Goal: Information Seeking & Learning: Understand process/instructions

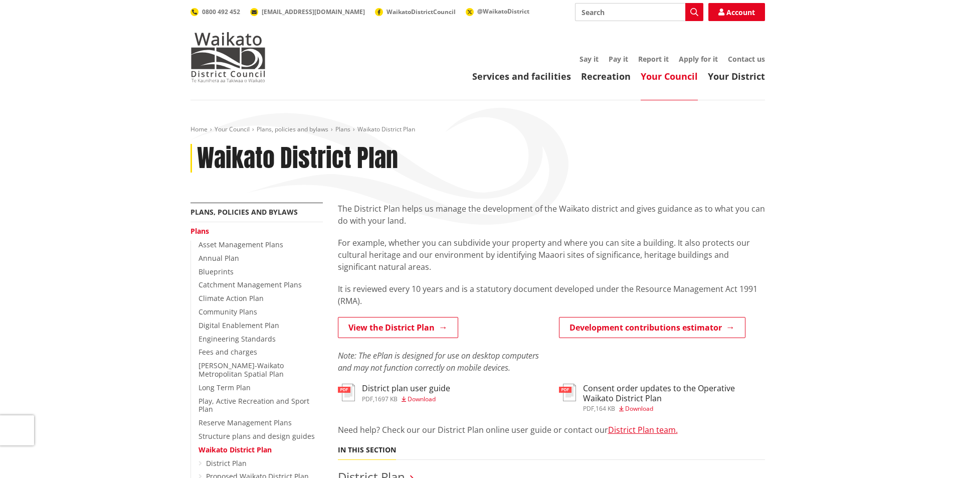
scroll to position [100, 0]
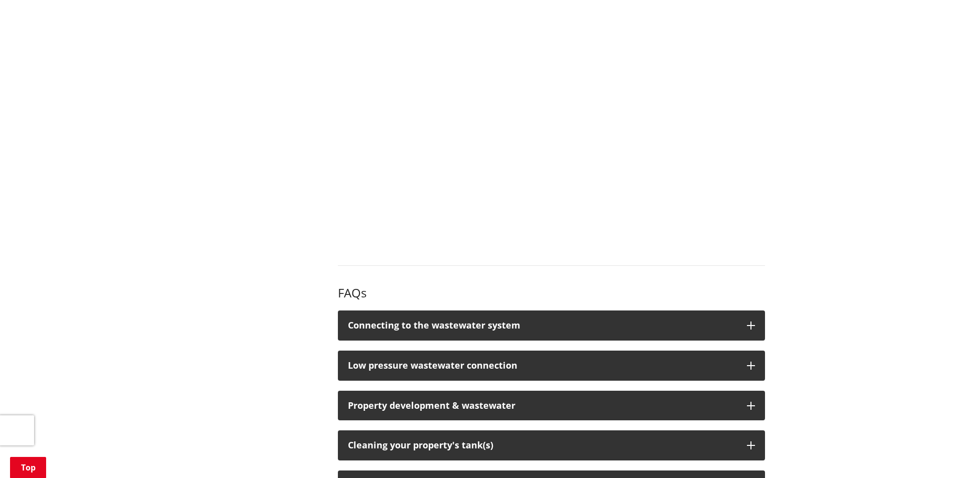
scroll to position [1203, 0]
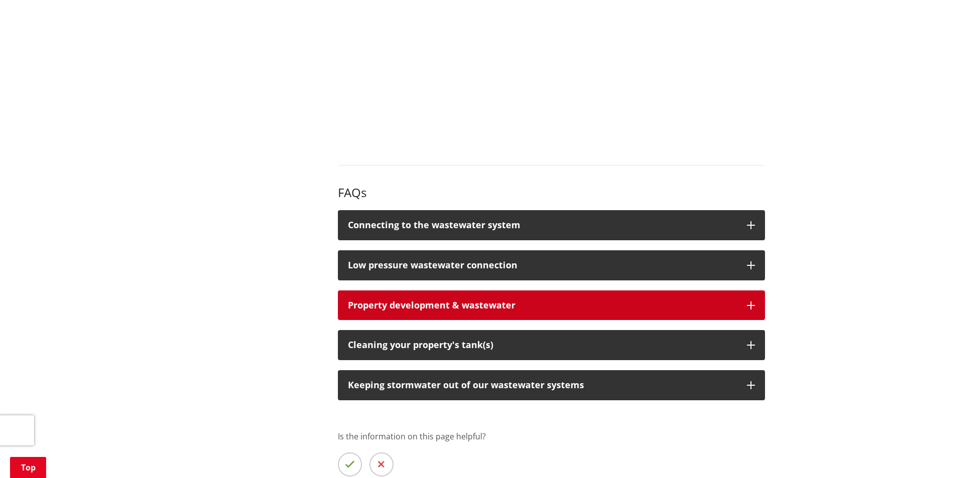
click at [756, 290] on button "Property development & wastewater" at bounding box center [551, 305] width 427 height 30
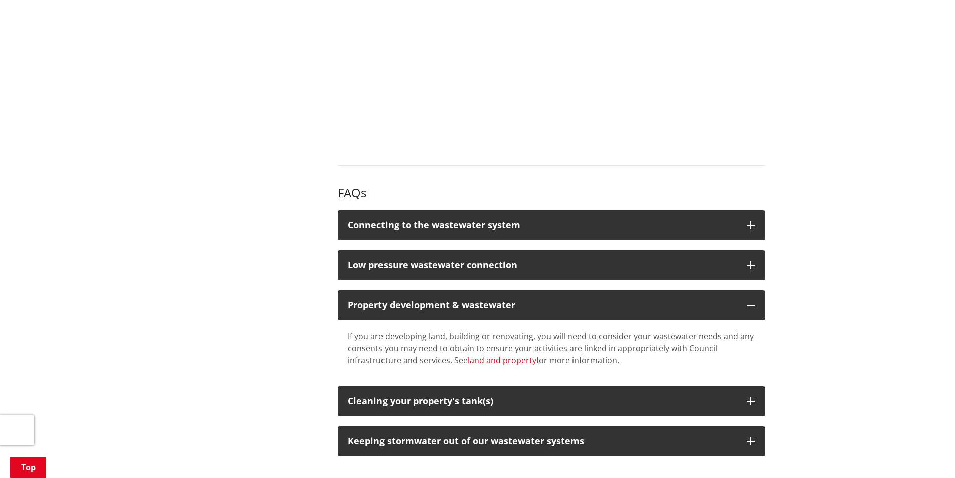
click at [490, 355] on link "land and property" at bounding box center [502, 360] width 69 height 11
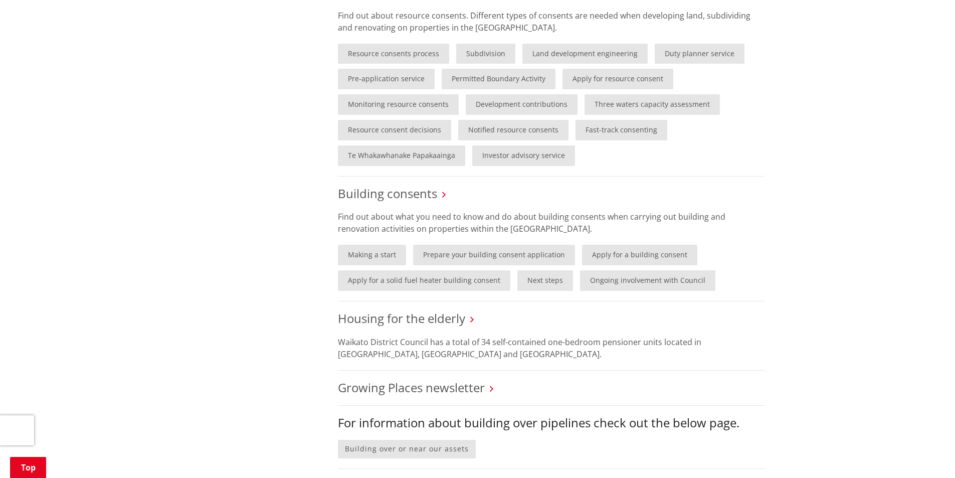
scroll to position [552, 0]
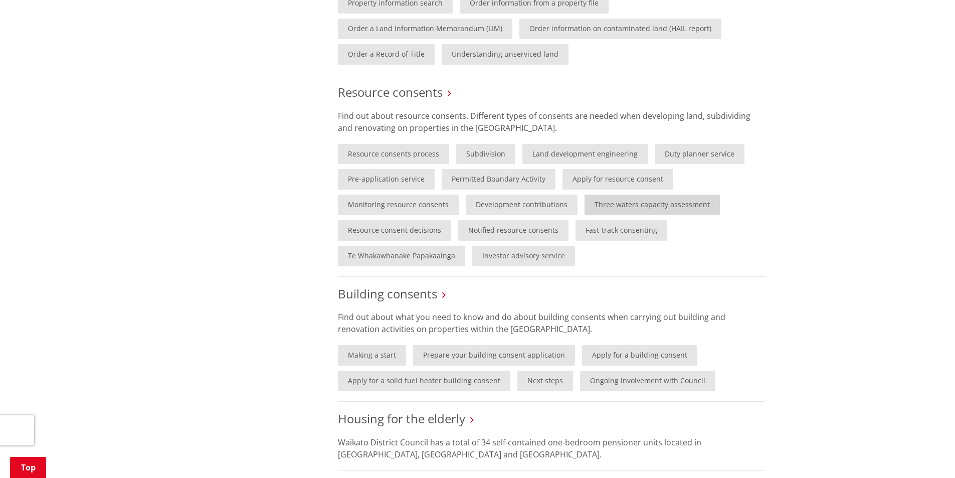
click at [635, 204] on link "Three waters capacity assessment" at bounding box center [652, 205] width 135 height 21
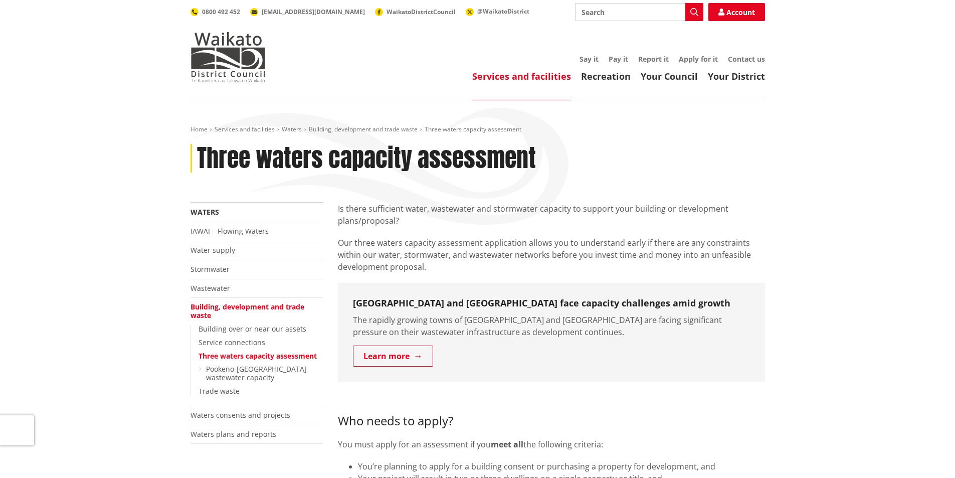
scroll to position [50, 0]
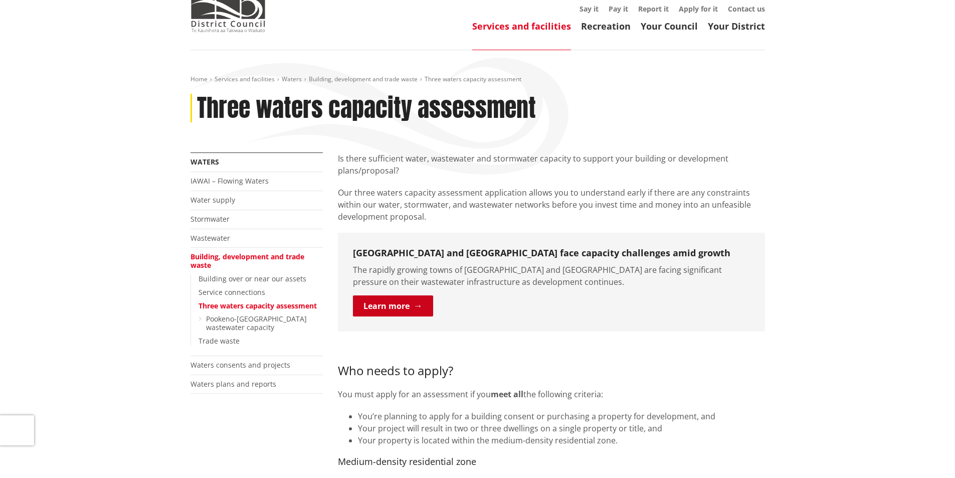
click at [405, 300] on link "Learn more" at bounding box center [393, 305] width 80 height 21
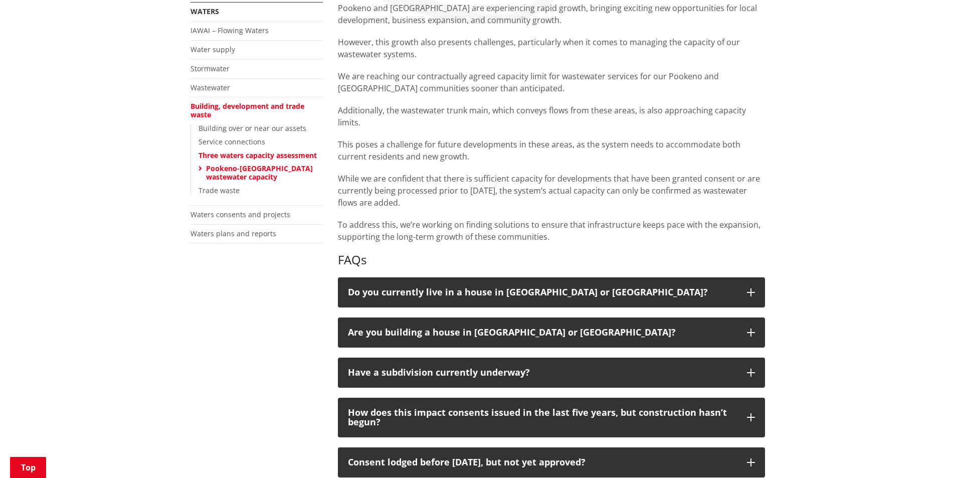
scroll to position [251, 0]
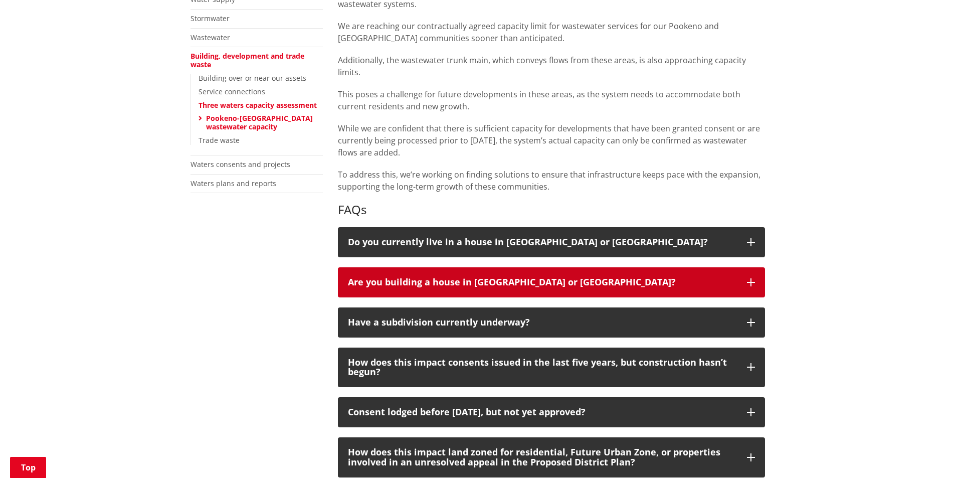
click at [754, 280] on icon "button" at bounding box center [751, 282] width 8 height 8
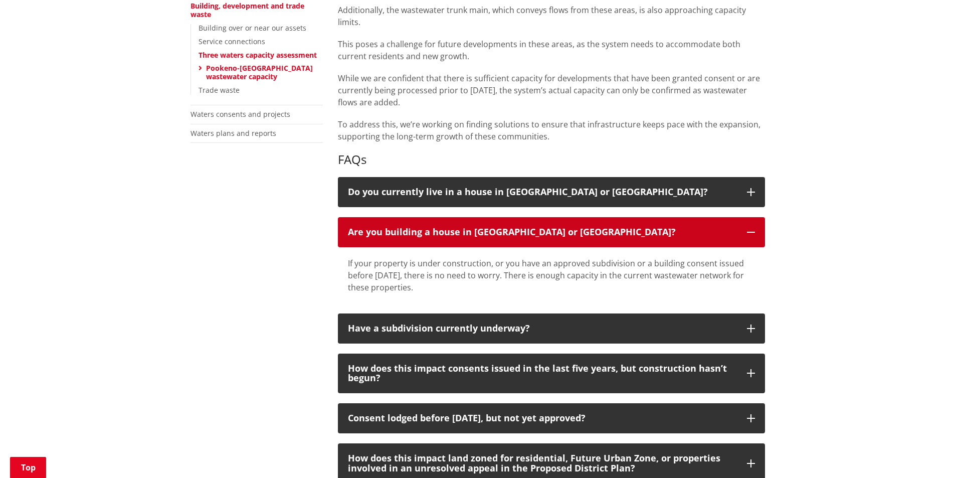
scroll to position [351, 0]
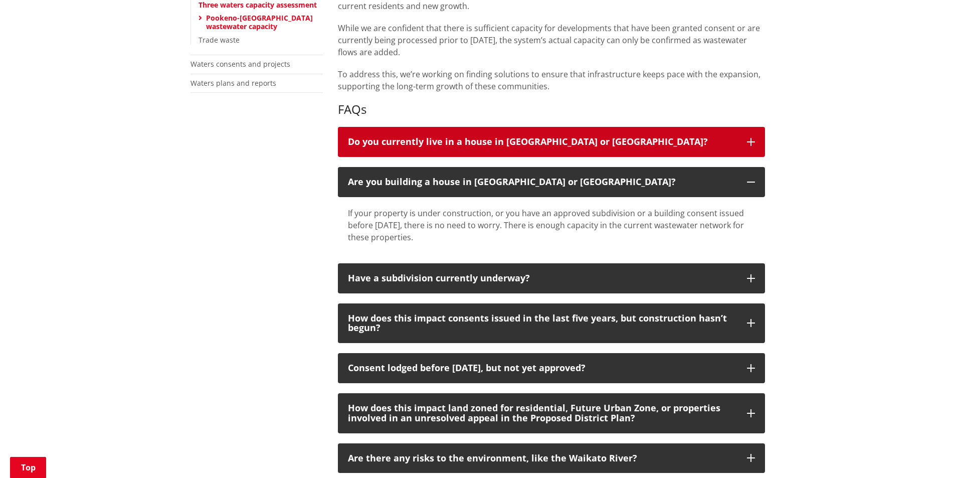
click at [752, 140] on icon "button" at bounding box center [751, 142] width 8 height 8
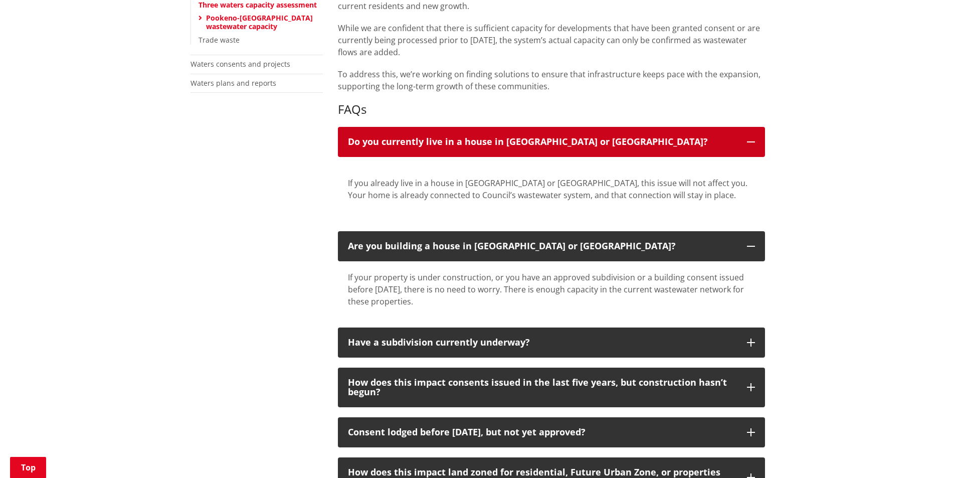
scroll to position [401, 0]
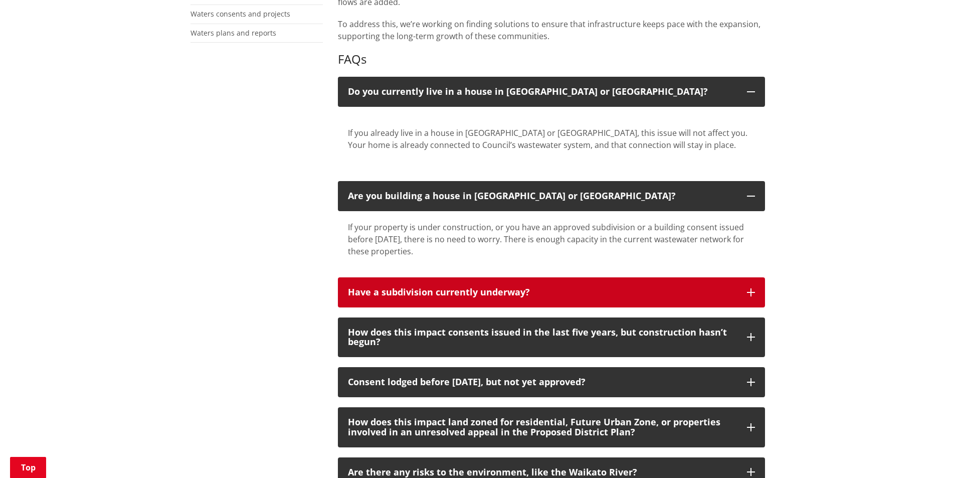
click at [752, 298] on button "Have a subdivision currently underway?" at bounding box center [551, 292] width 427 height 30
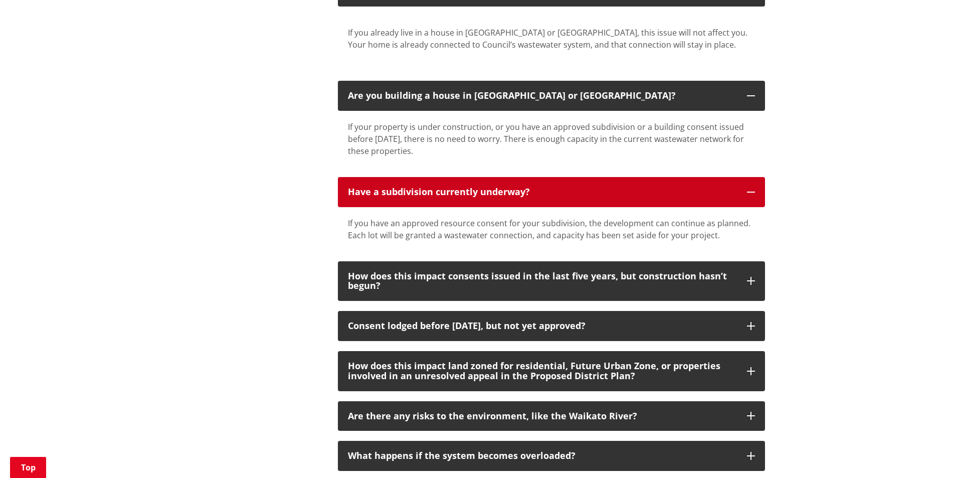
scroll to position [602, 0]
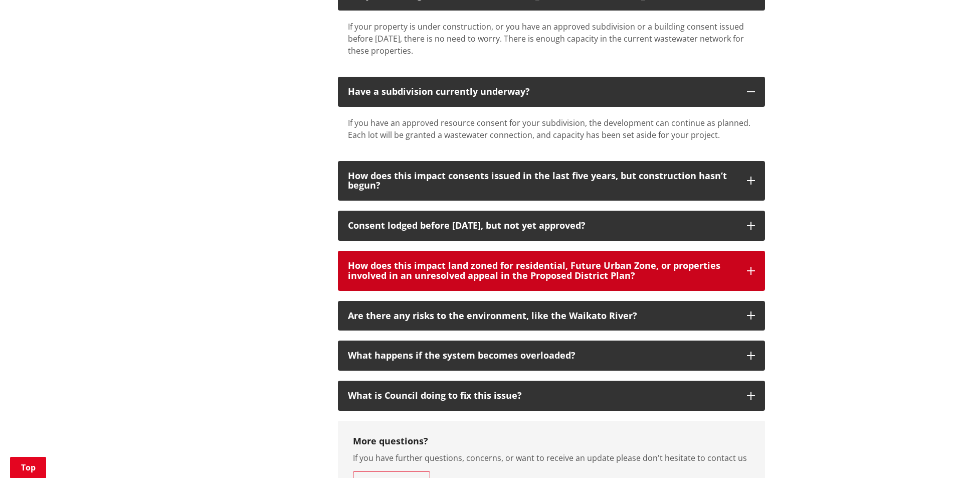
click at [750, 272] on icon "button" at bounding box center [751, 271] width 8 height 8
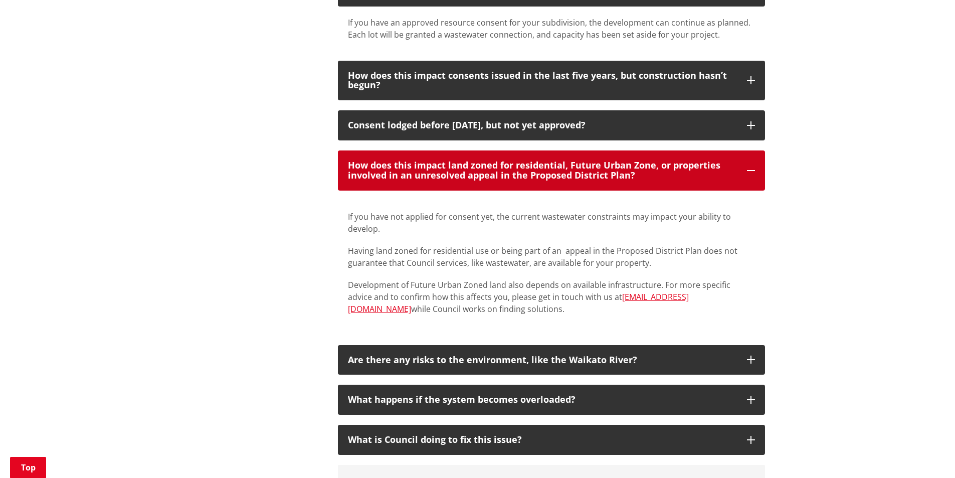
scroll to position [752, 0]
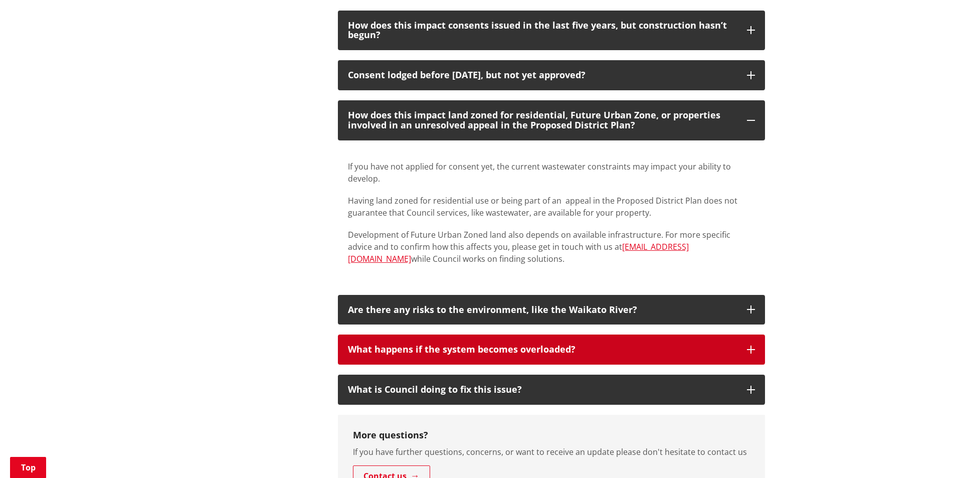
click at [753, 349] on icon "button" at bounding box center [751, 349] width 8 height 8
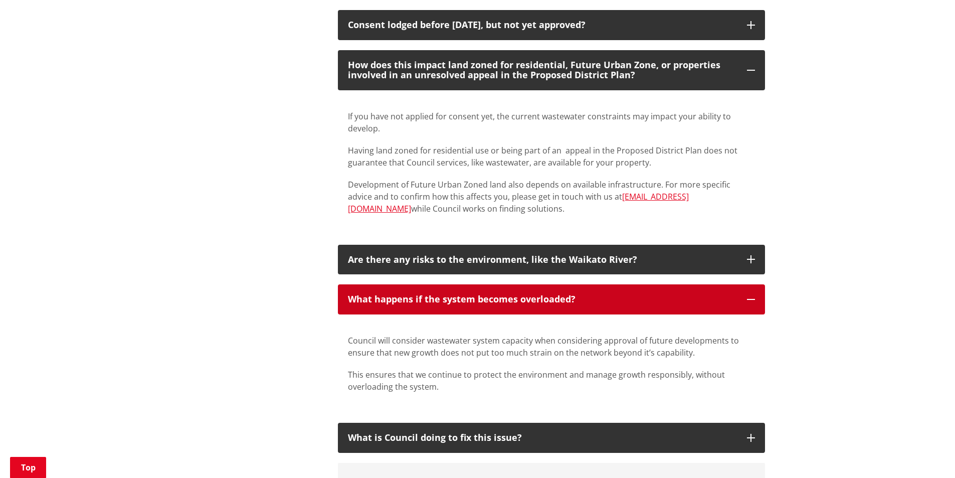
scroll to position [652, 0]
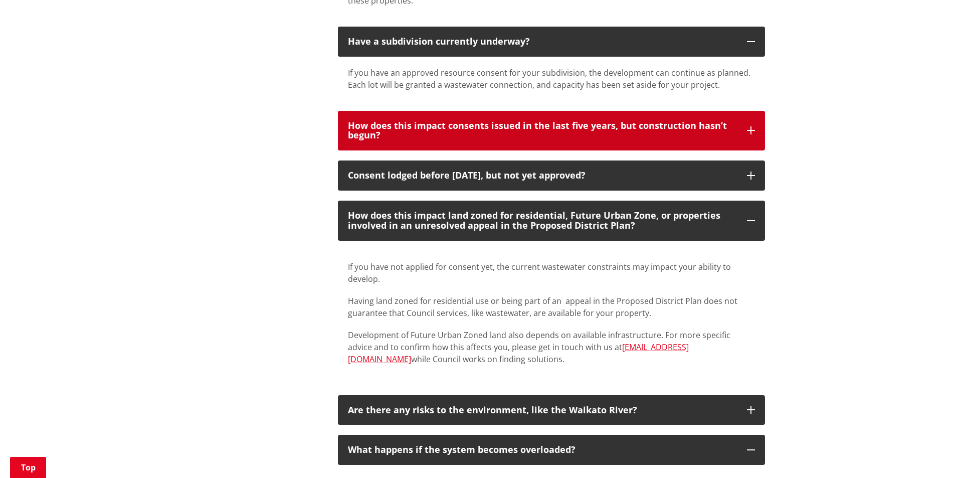
click at [758, 128] on button "How does this impact consents issued in the last five years, but construction h…" at bounding box center [551, 131] width 427 height 40
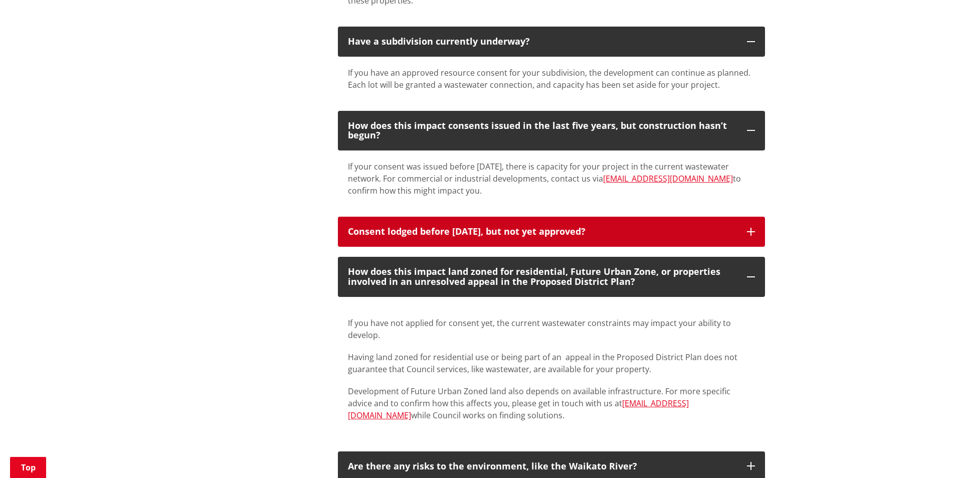
click at [754, 232] on icon "button" at bounding box center [751, 232] width 8 height 8
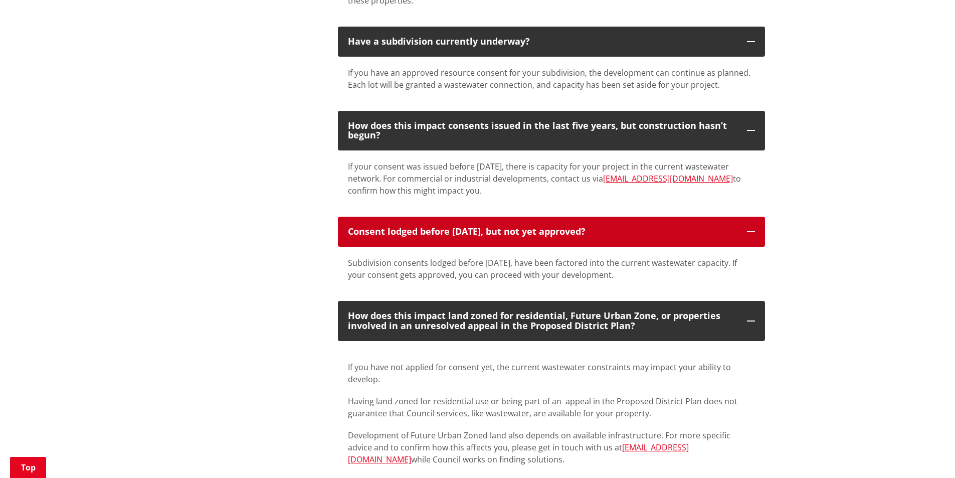
click at [750, 233] on icon "button" at bounding box center [751, 232] width 8 height 8
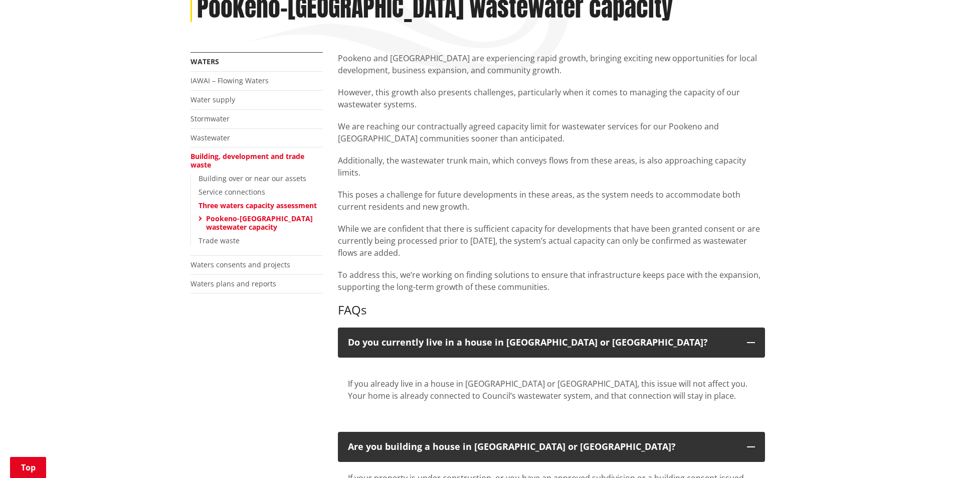
scroll to position [100, 0]
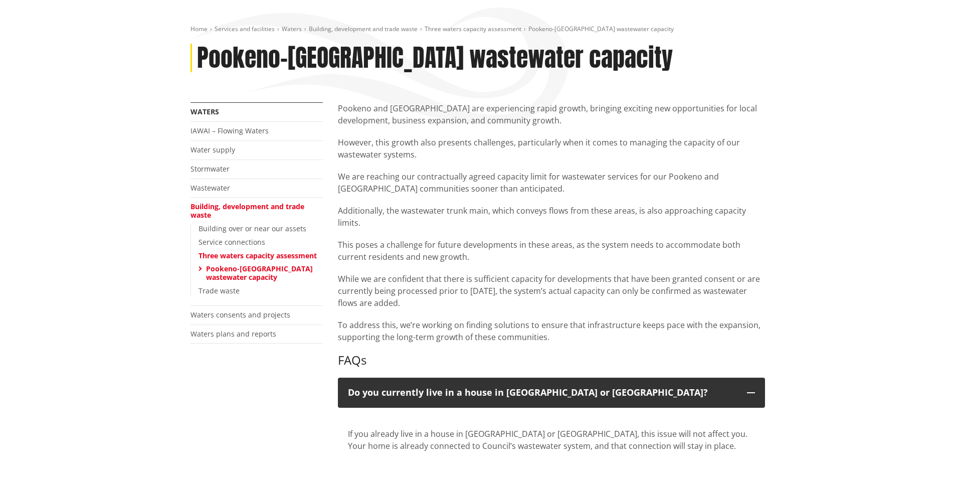
click at [252, 270] on link "Pookeno-[GEOGRAPHIC_DATA] wastewater capacity" at bounding box center [259, 273] width 107 height 18
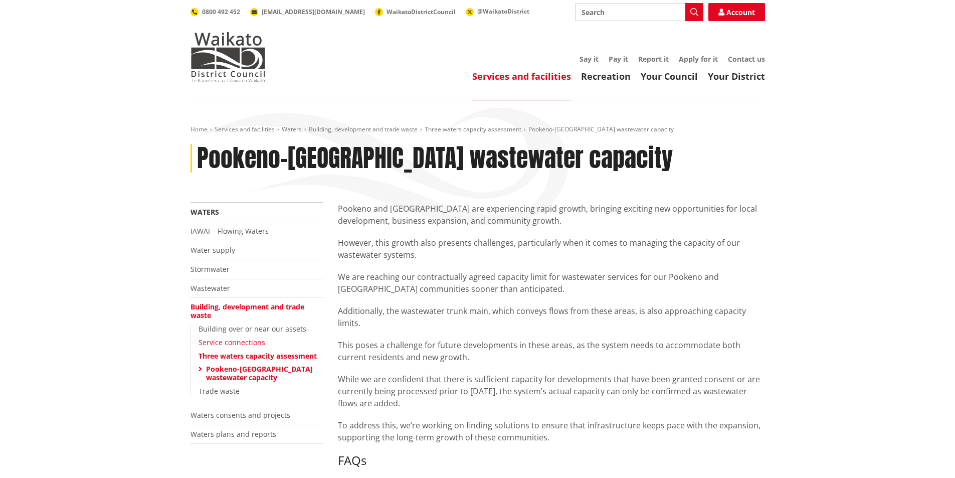
click at [236, 344] on link "Service connections" at bounding box center [232, 342] width 67 height 10
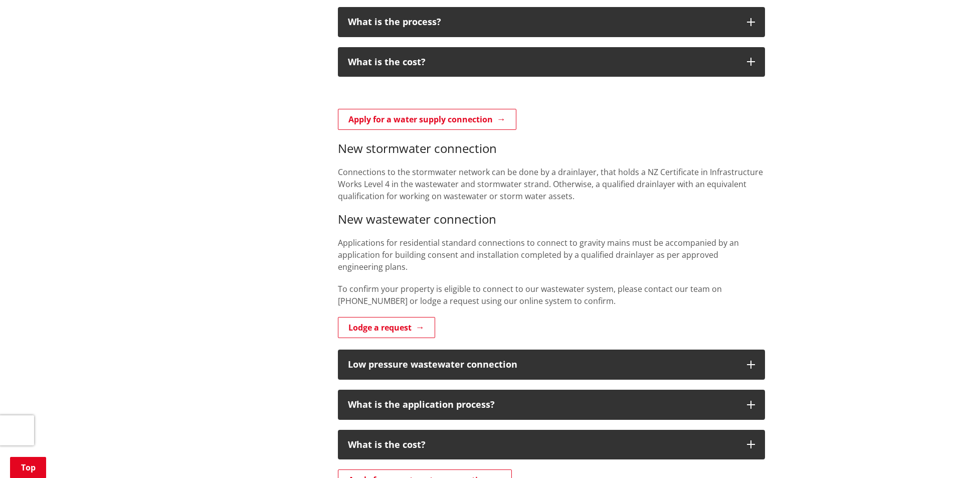
scroll to position [752, 0]
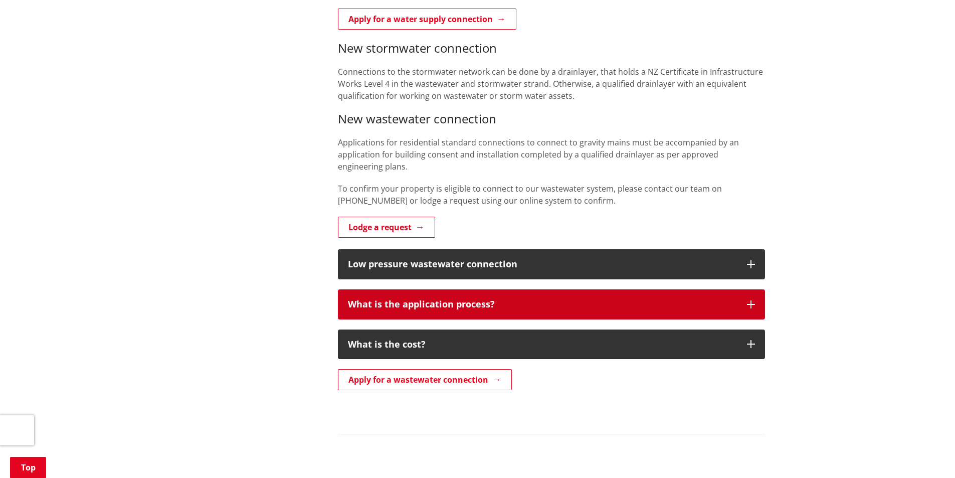
click at [754, 304] on icon "button" at bounding box center [751, 304] width 8 height 8
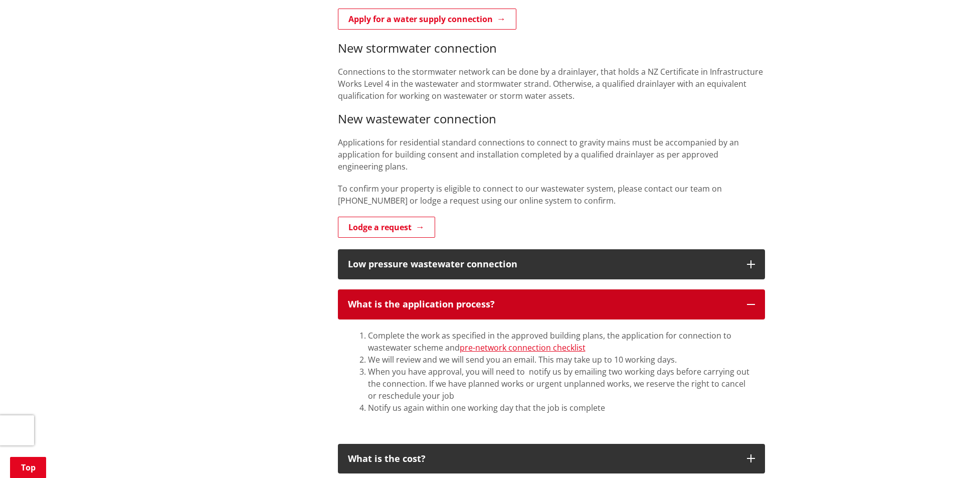
scroll to position [451, 0]
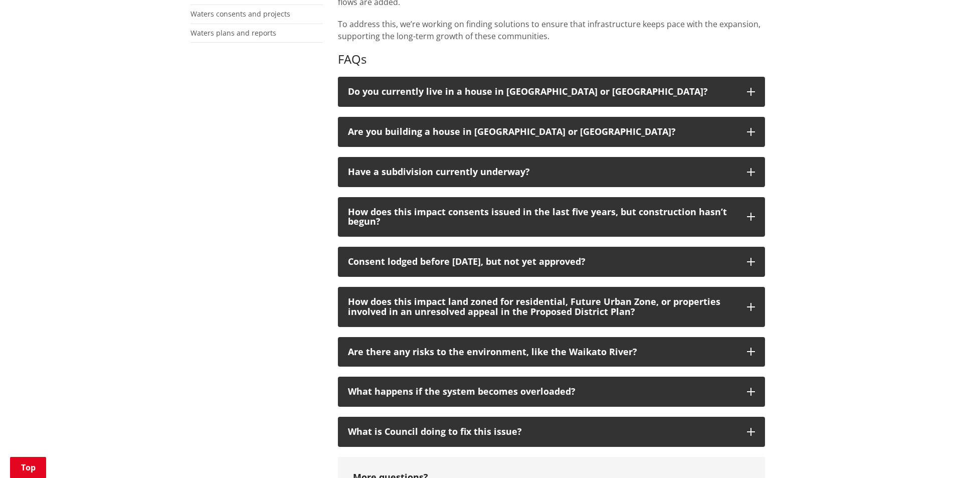
scroll to position [501, 0]
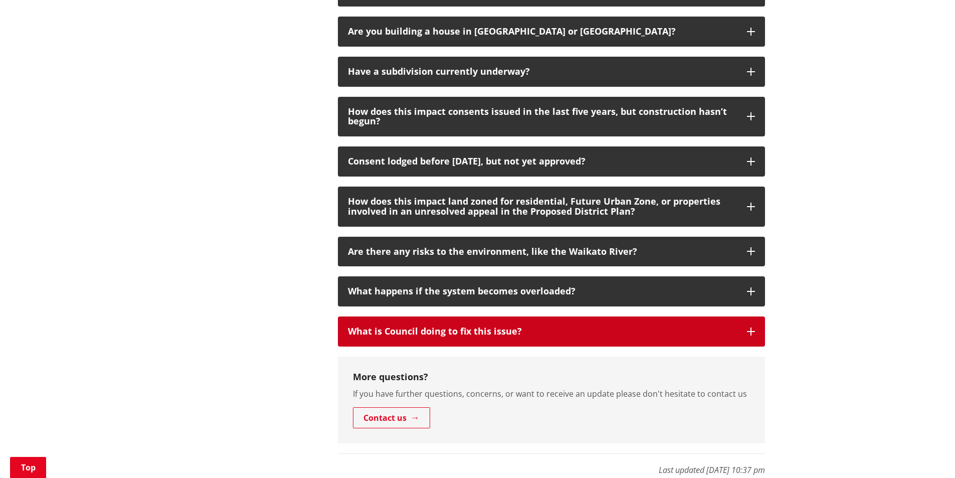
click at [751, 330] on icon "button" at bounding box center [751, 331] width 8 height 8
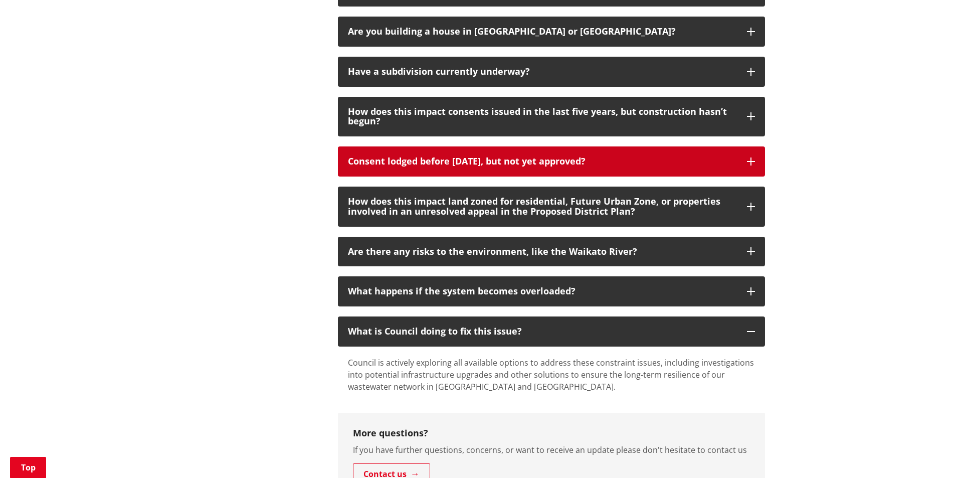
click at [750, 160] on icon "button" at bounding box center [751, 161] width 8 height 8
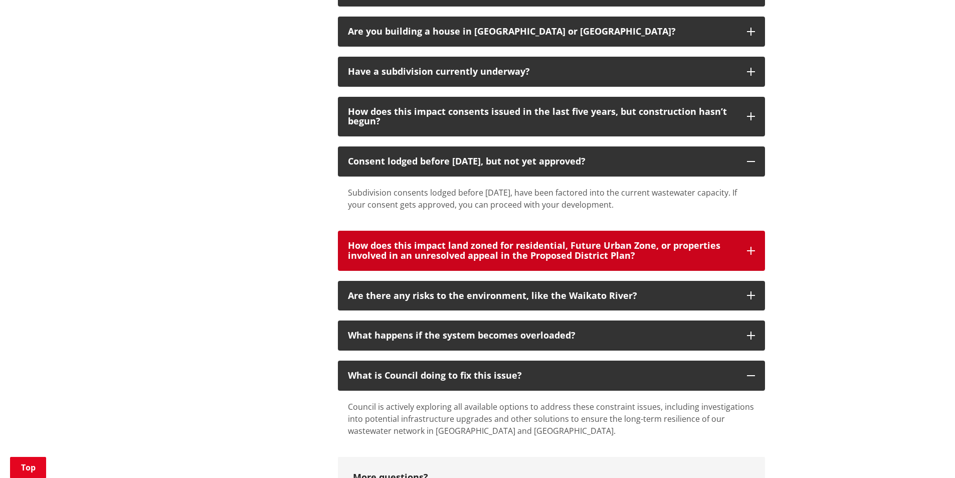
click at [756, 254] on button "How does this impact land zoned for residential, Future Urban Zone, or properti…" at bounding box center [551, 251] width 427 height 40
